Goal: Information Seeking & Learning: Learn about a topic

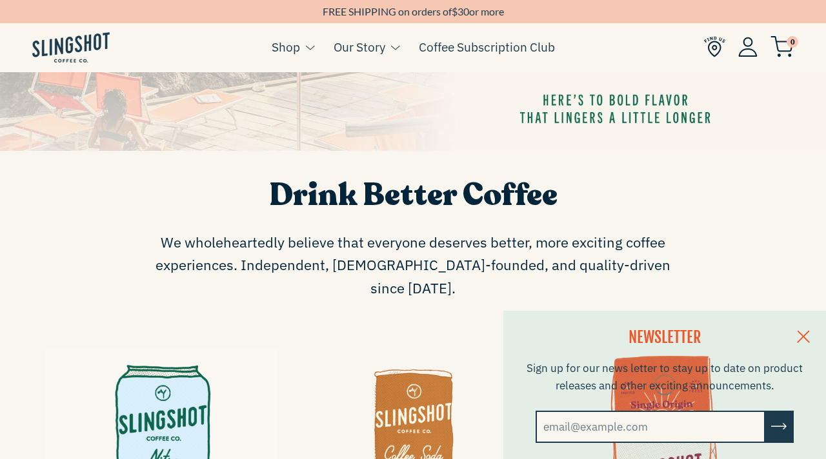
scroll to position [392, 0]
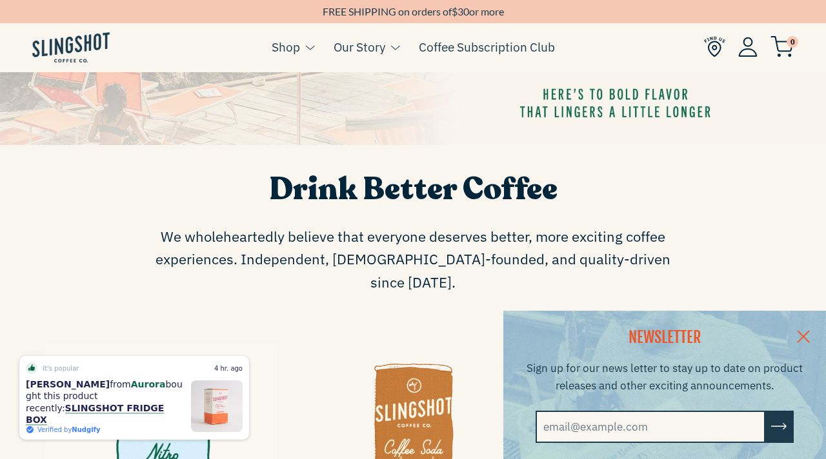
click at [803, 331] on link at bounding box center [803, 336] width 45 height 50
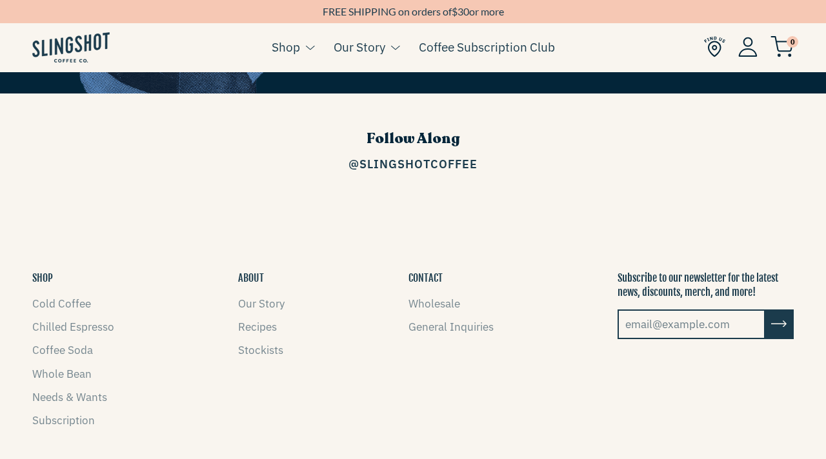
scroll to position [1733, 0]
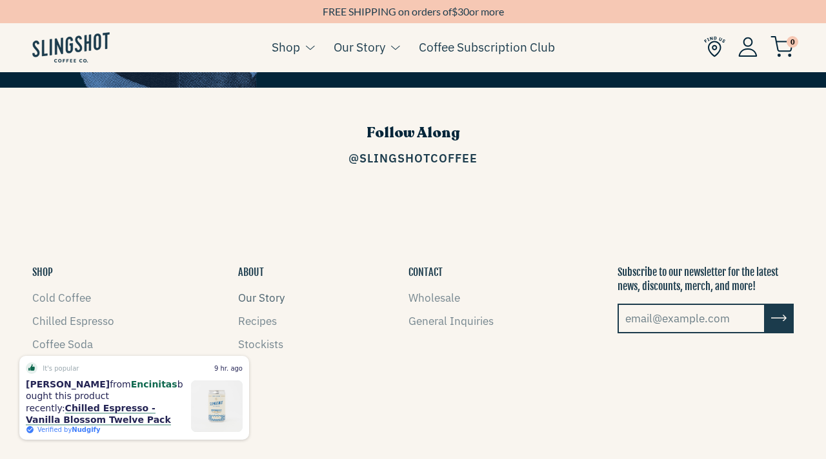
click at [263, 291] on link "Our Story" at bounding box center [261, 298] width 46 height 14
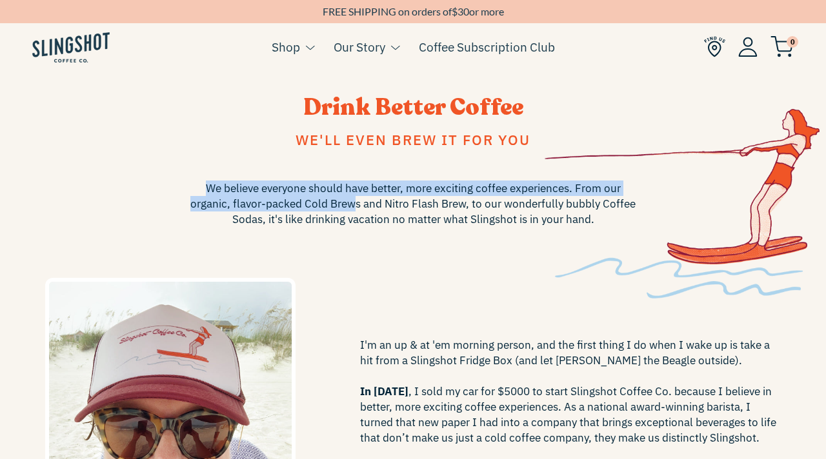
drag, startPoint x: 210, startPoint y: 190, endPoint x: 374, endPoint y: 202, distance: 164.3
click at [374, 201] on span "We believe everyone should have better, more exciting coffee experiences. From …" at bounding box center [413, 204] width 452 height 46
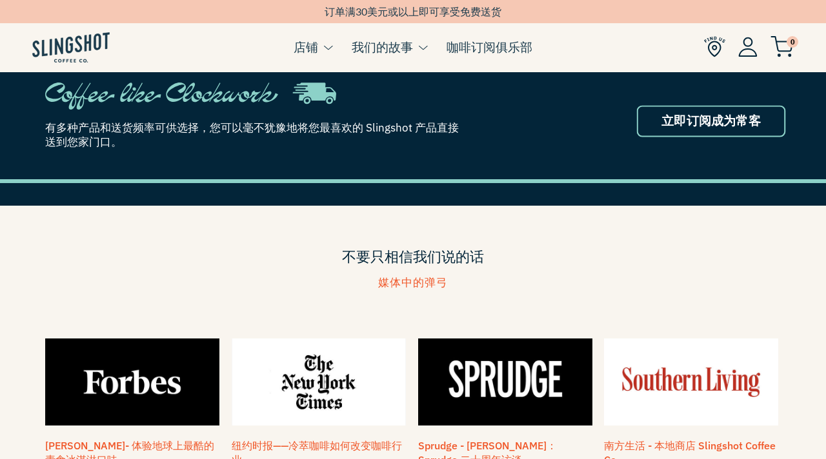
scroll to position [1046, 0]
